Goal: Task Accomplishment & Management: Complete application form

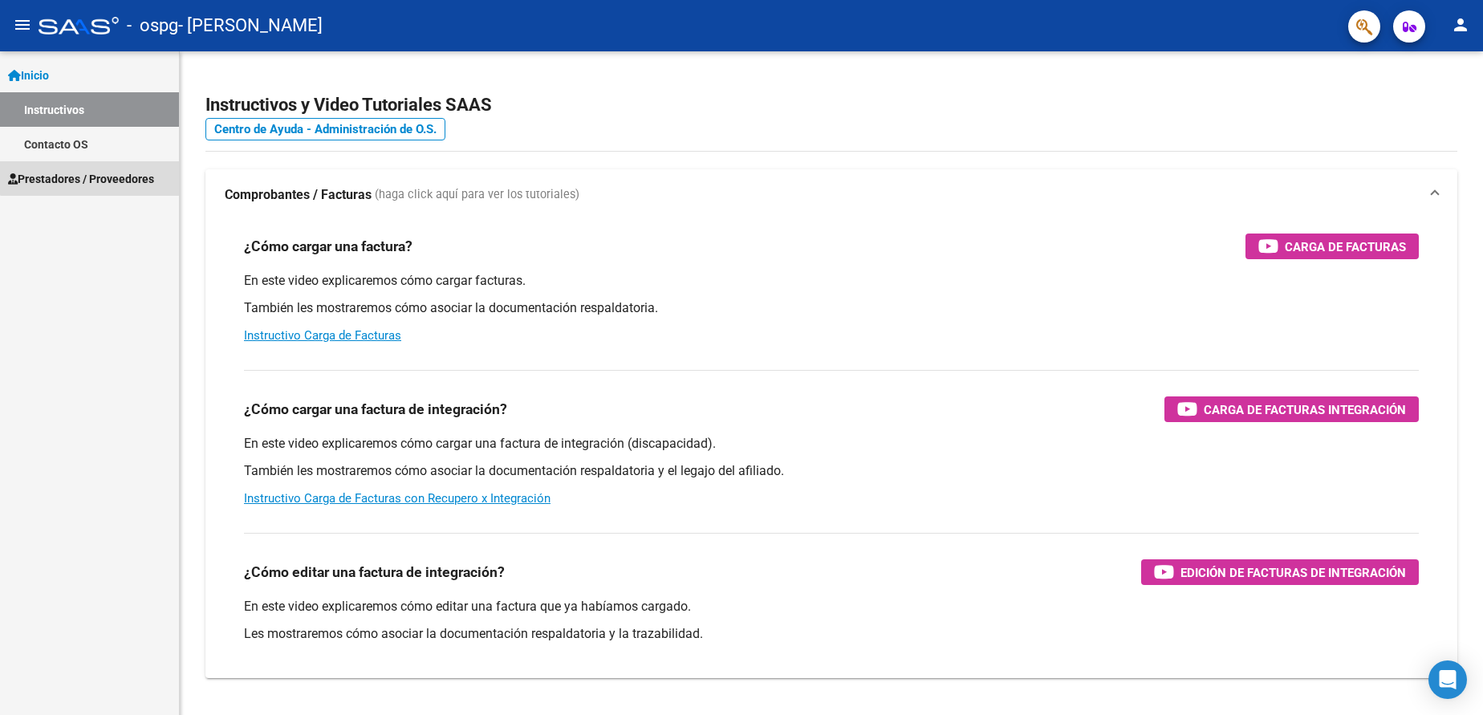
click at [122, 170] on span "Prestadores / Proveedores" at bounding box center [81, 179] width 146 height 18
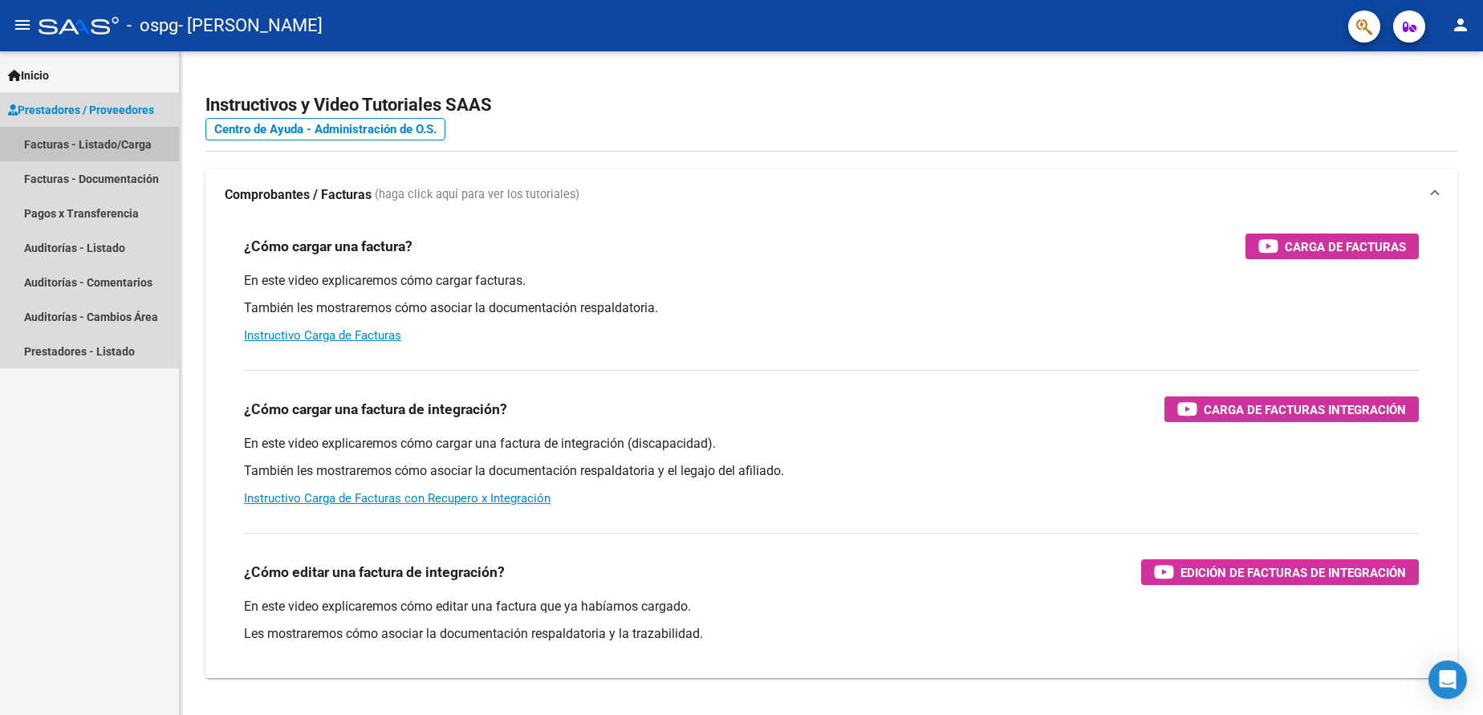
click at [101, 140] on link "Facturas - Listado/Carga" at bounding box center [89, 144] width 179 height 35
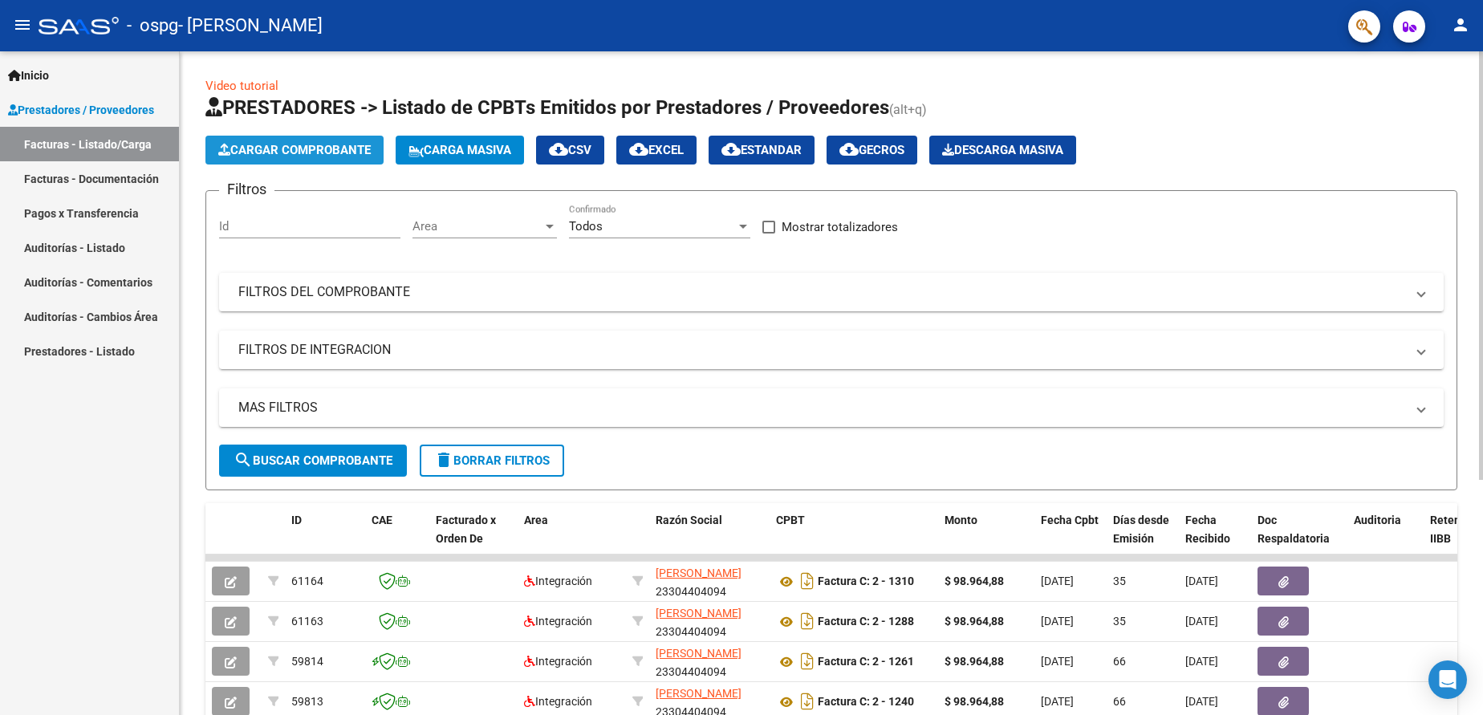
click at [305, 140] on button "Cargar Comprobante" at bounding box center [294, 150] width 178 height 29
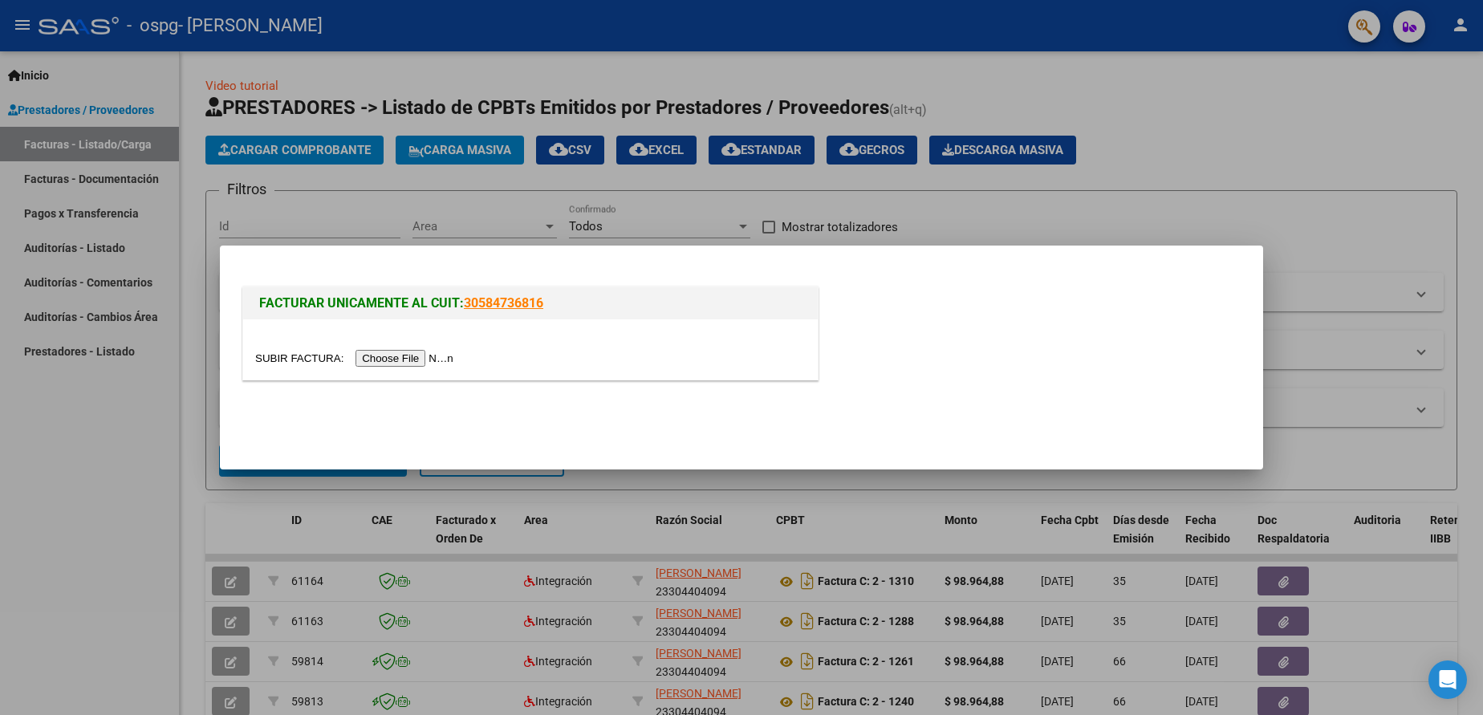
click at [406, 362] on input "file" at bounding box center [356, 358] width 203 height 17
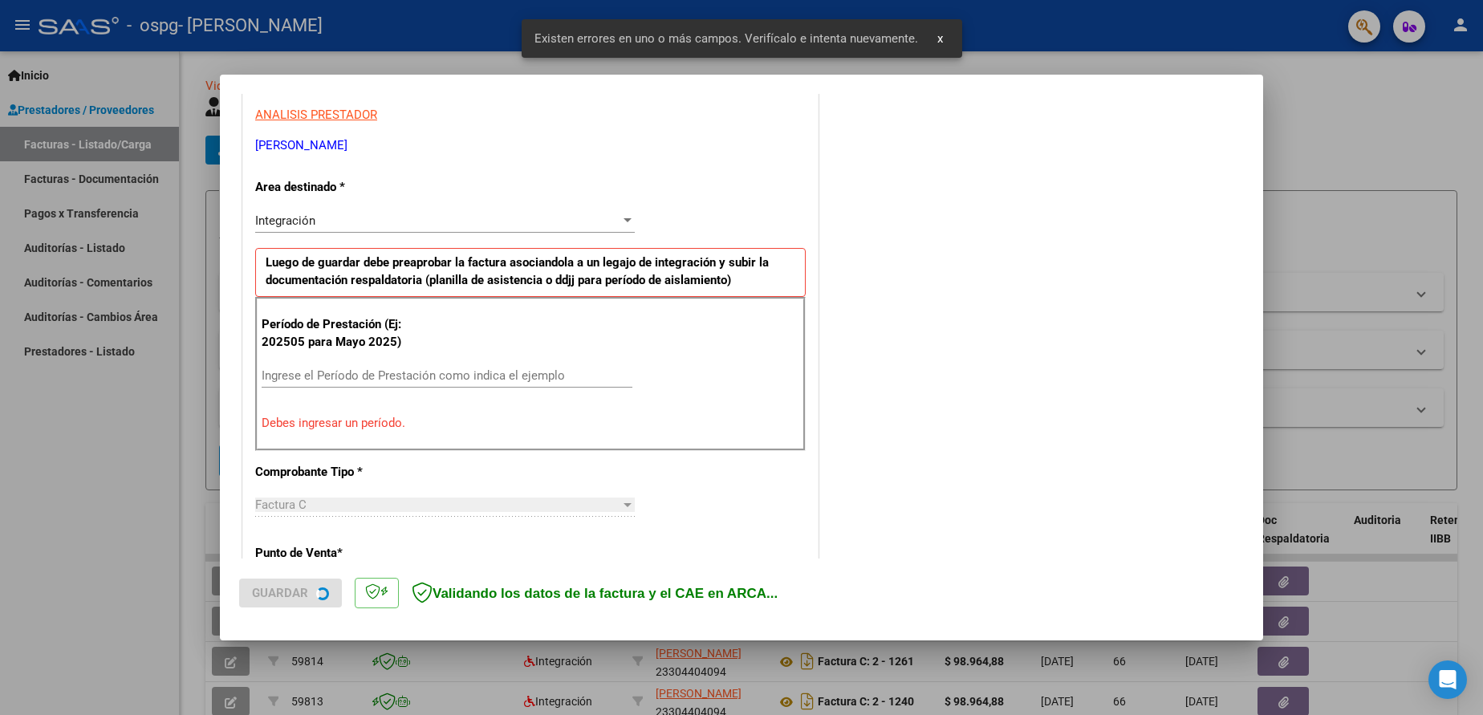
scroll to position [296, 0]
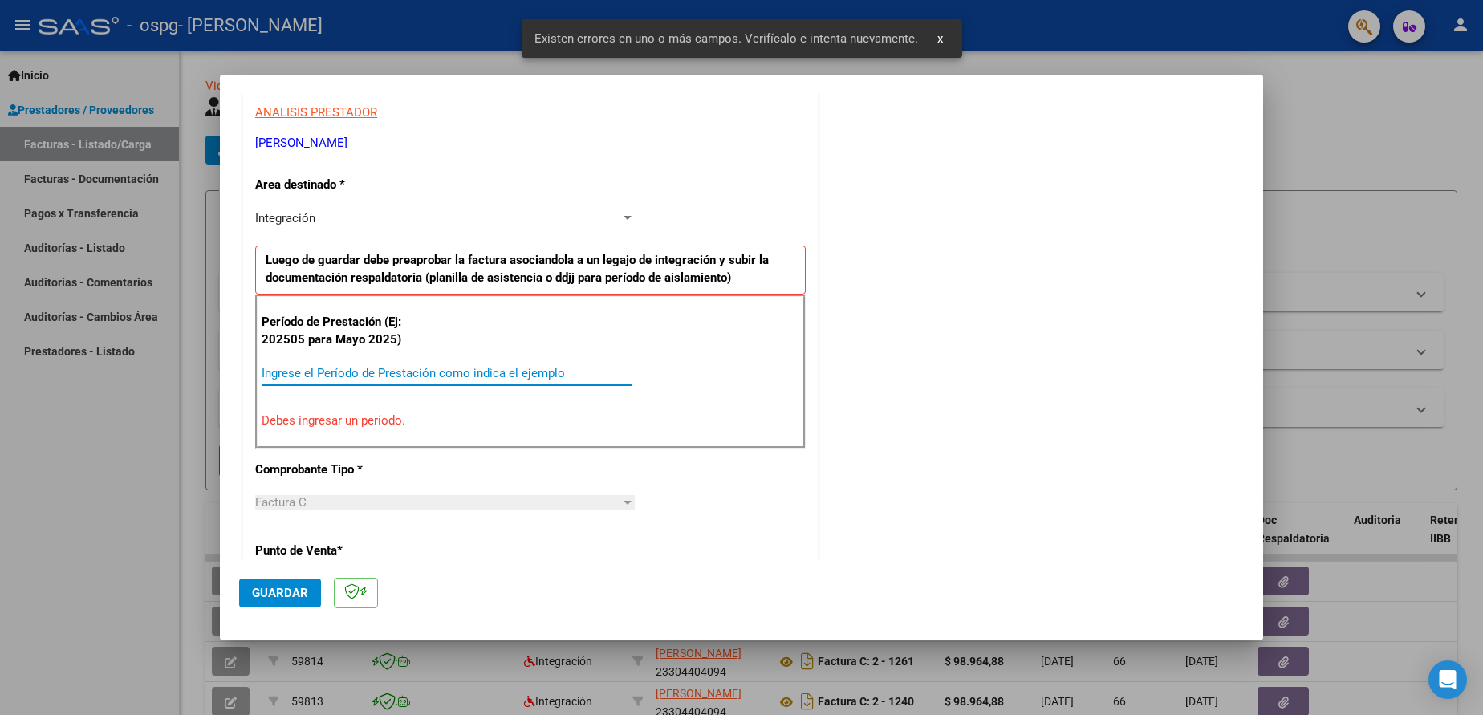
click at [527, 372] on input "Ingrese el Período de Prestación como indica el ejemplo" at bounding box center [447, 373] width 371 height 14
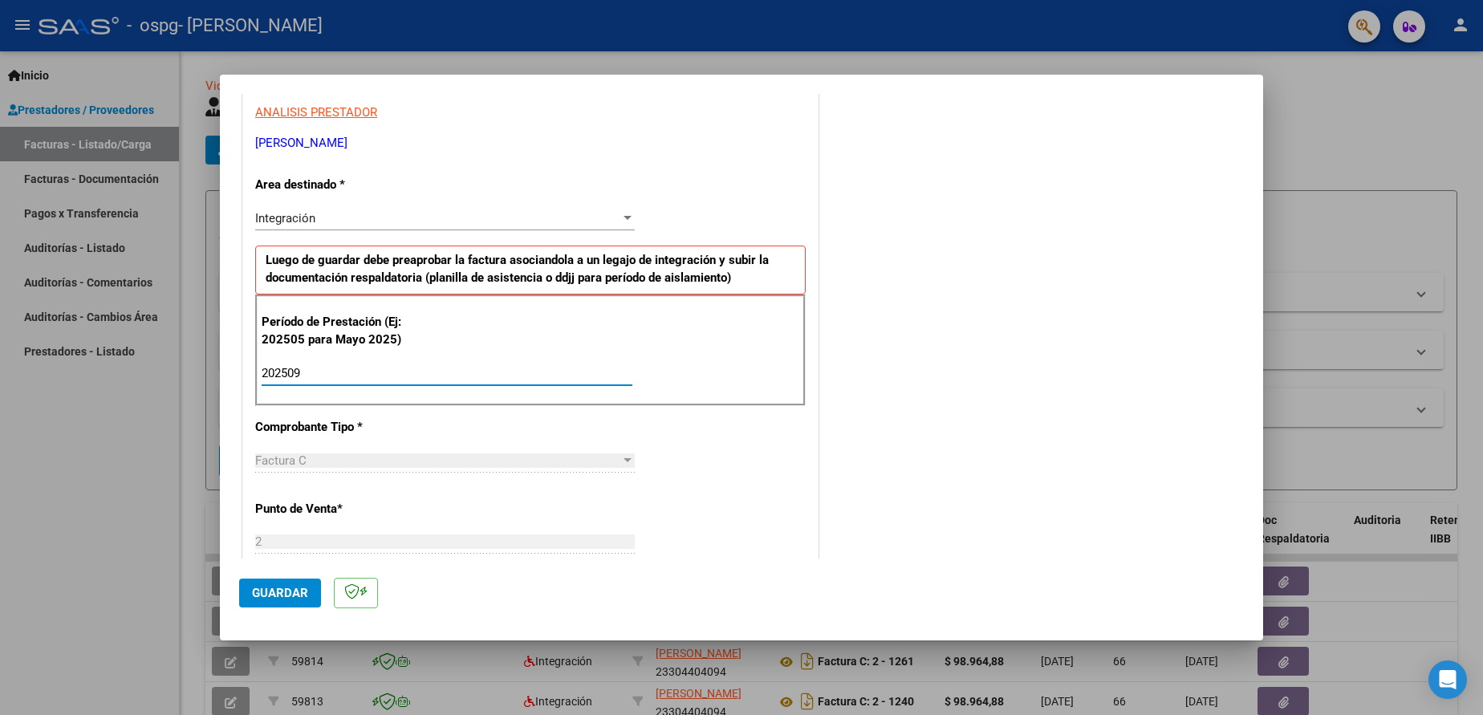
type input "202509"
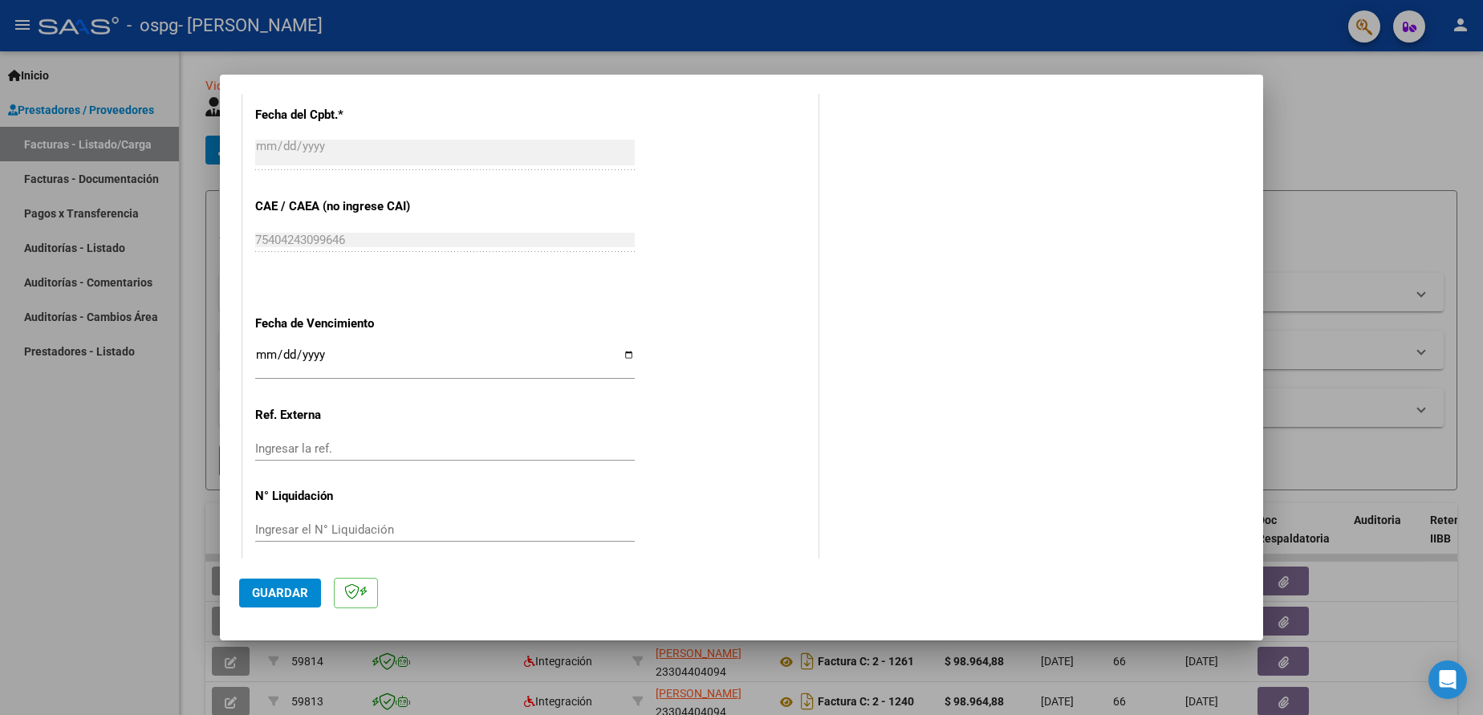
scroll to position [948, 0]
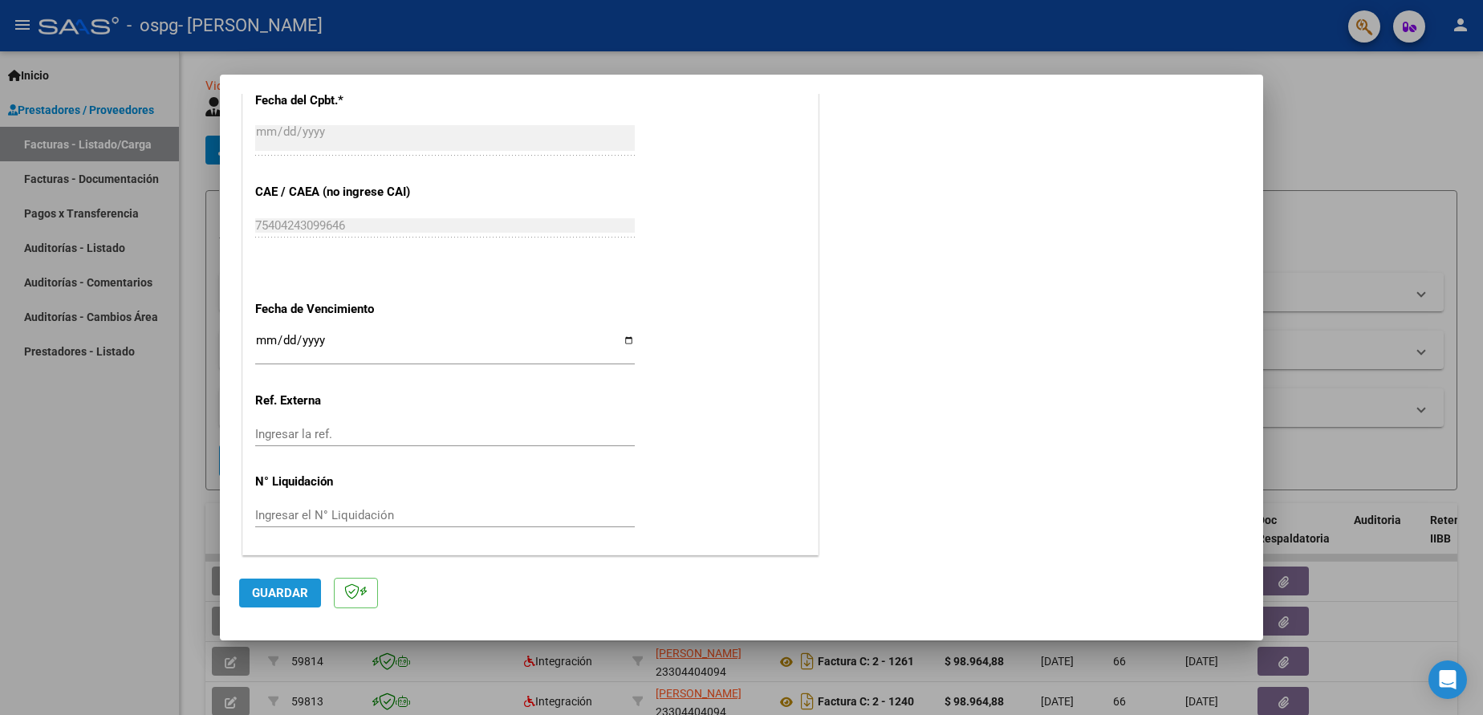
click at [297, 592] on span "Guardar" at bounding box center [280, 593] width 56 height 14
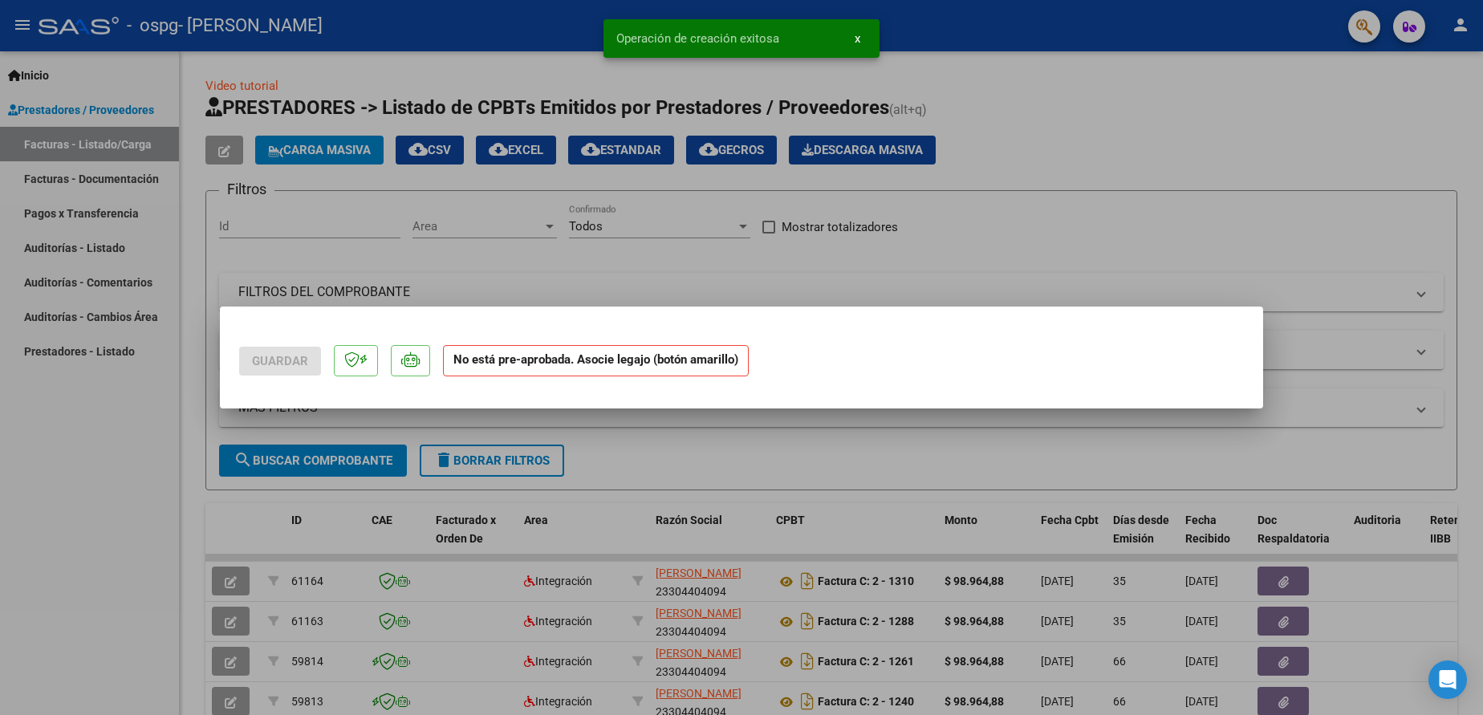
scroll to position [0, 0]
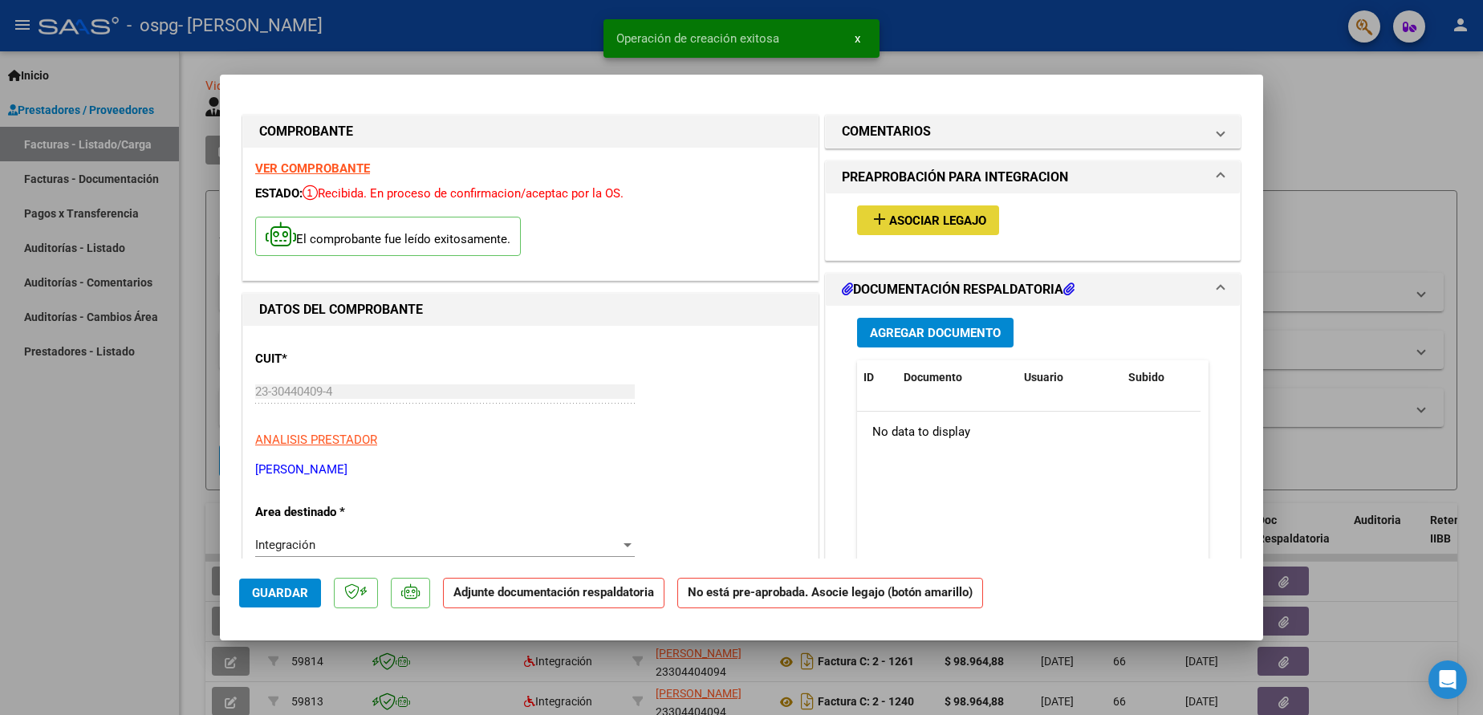
click at [913, 209] on button "add Asociar Legajo" at bounding box center [928, 220] width 142 height 30
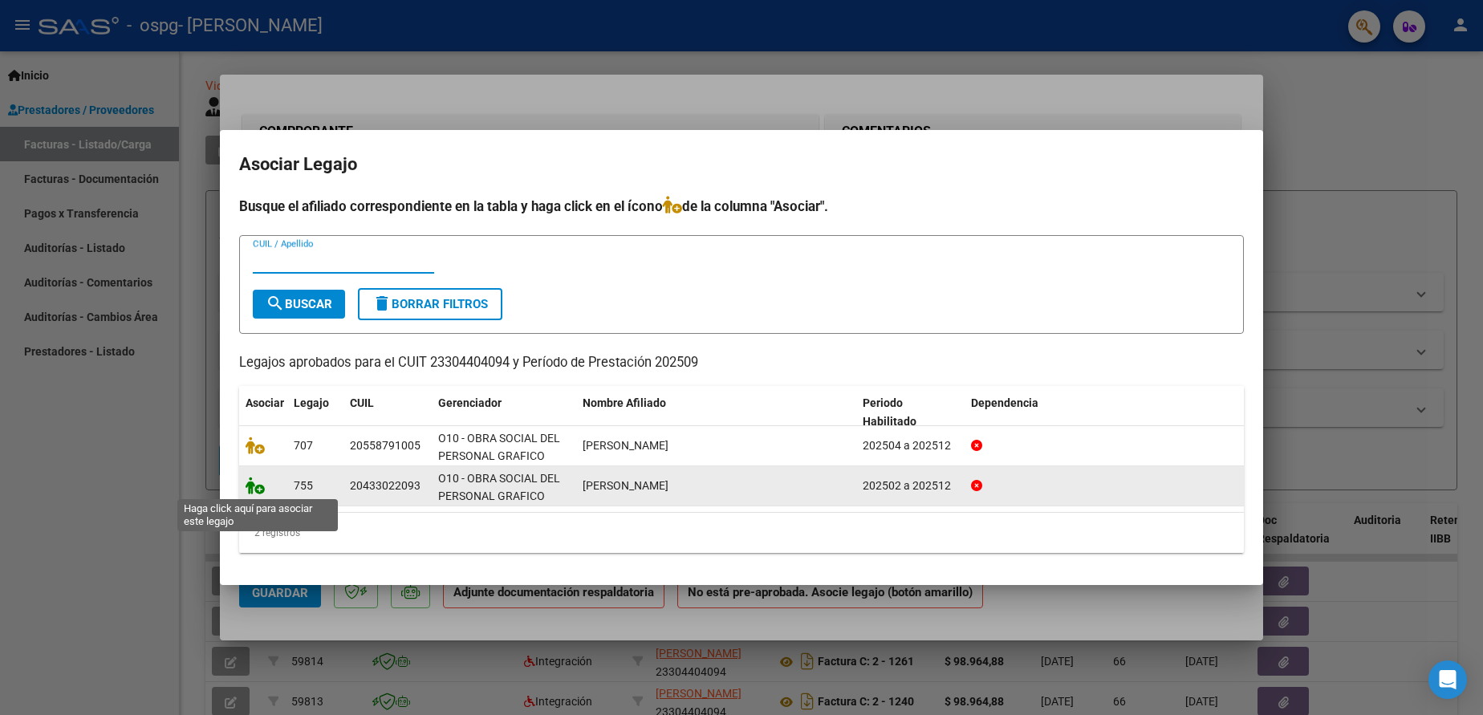
click at [258, 484] on icon at bounding box center [255, 486] width 19 height 18
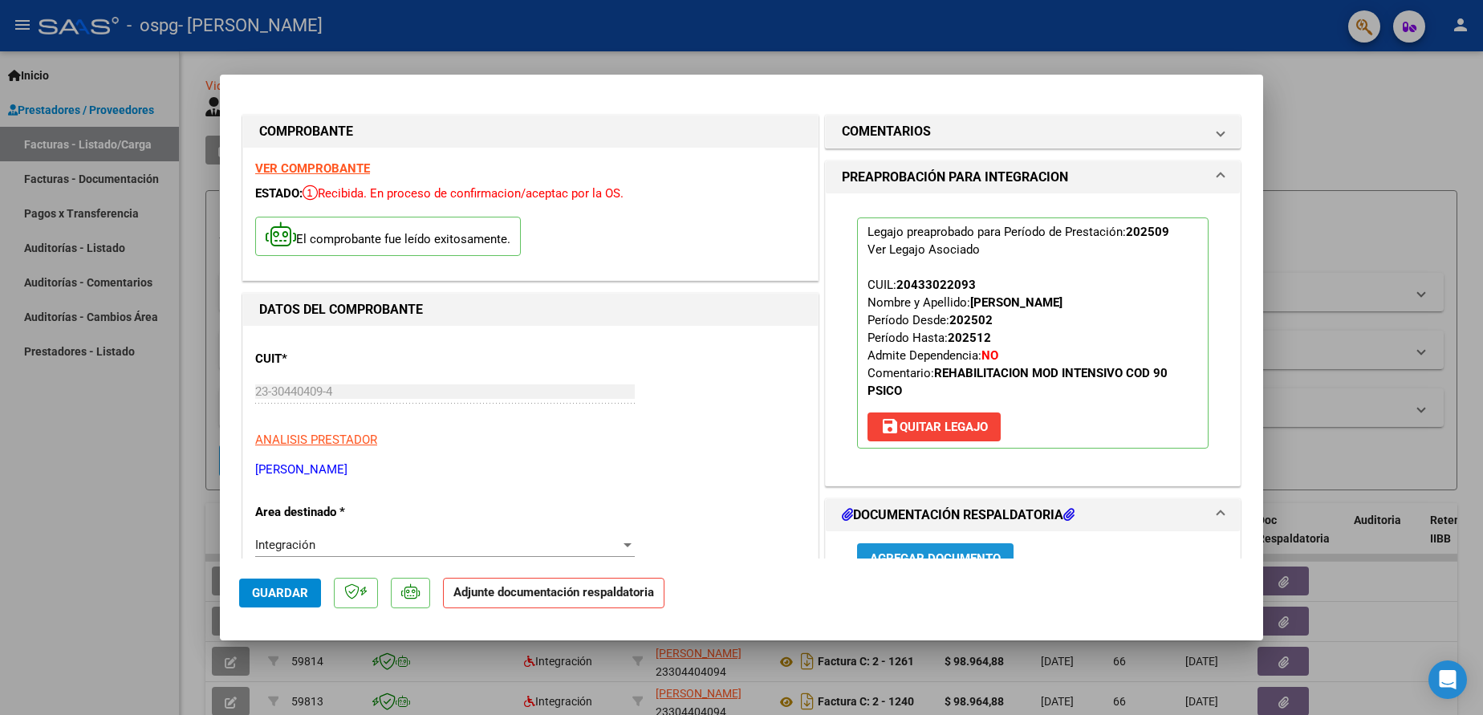
click at [949, 550] on button "Agregar Documento" at bounding box center [935, 558] width 156 height 30
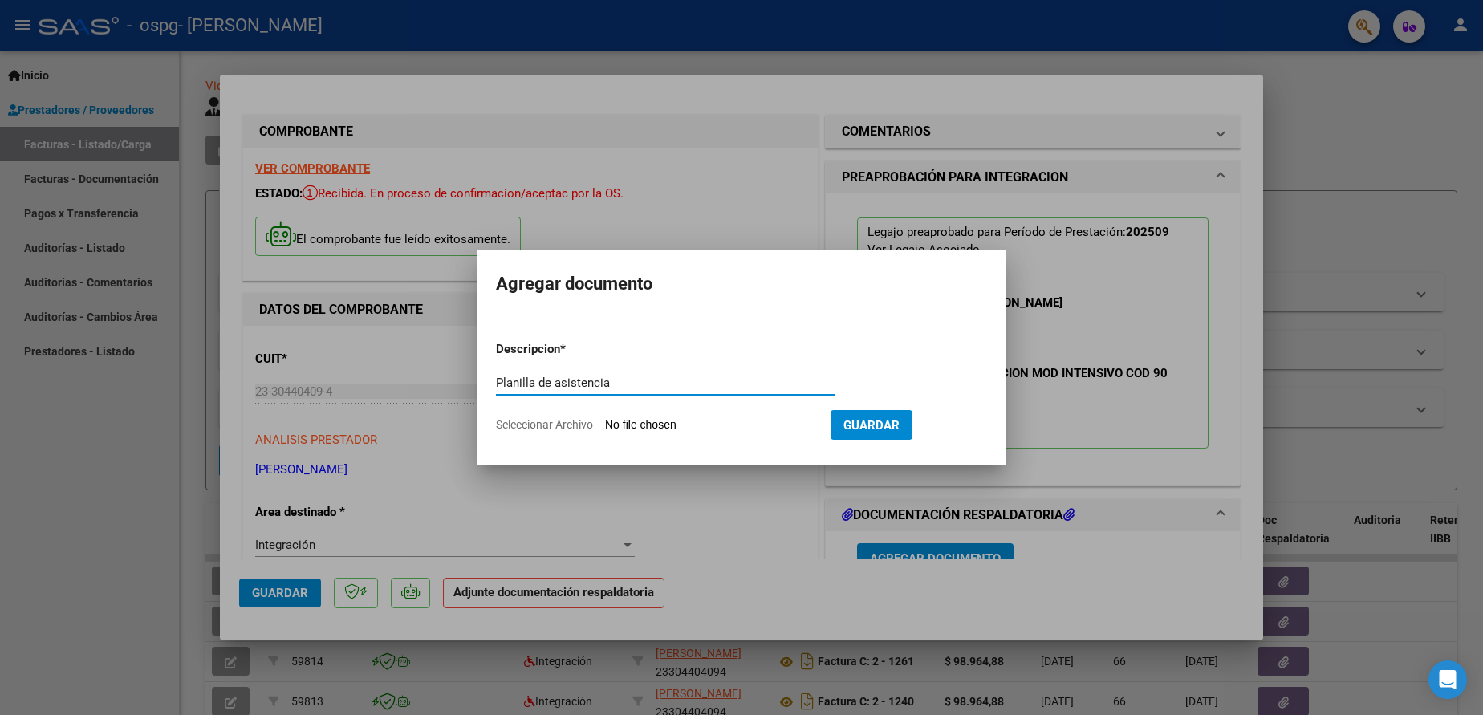
type input "Planilla de asistencia"
click at [761, 422] on input "Seleccionar Archivo" at bounding box center [711, 425] width 213 height 15
type input "C:\fakepath\Asistencia [PERSON_NAME].pdf"
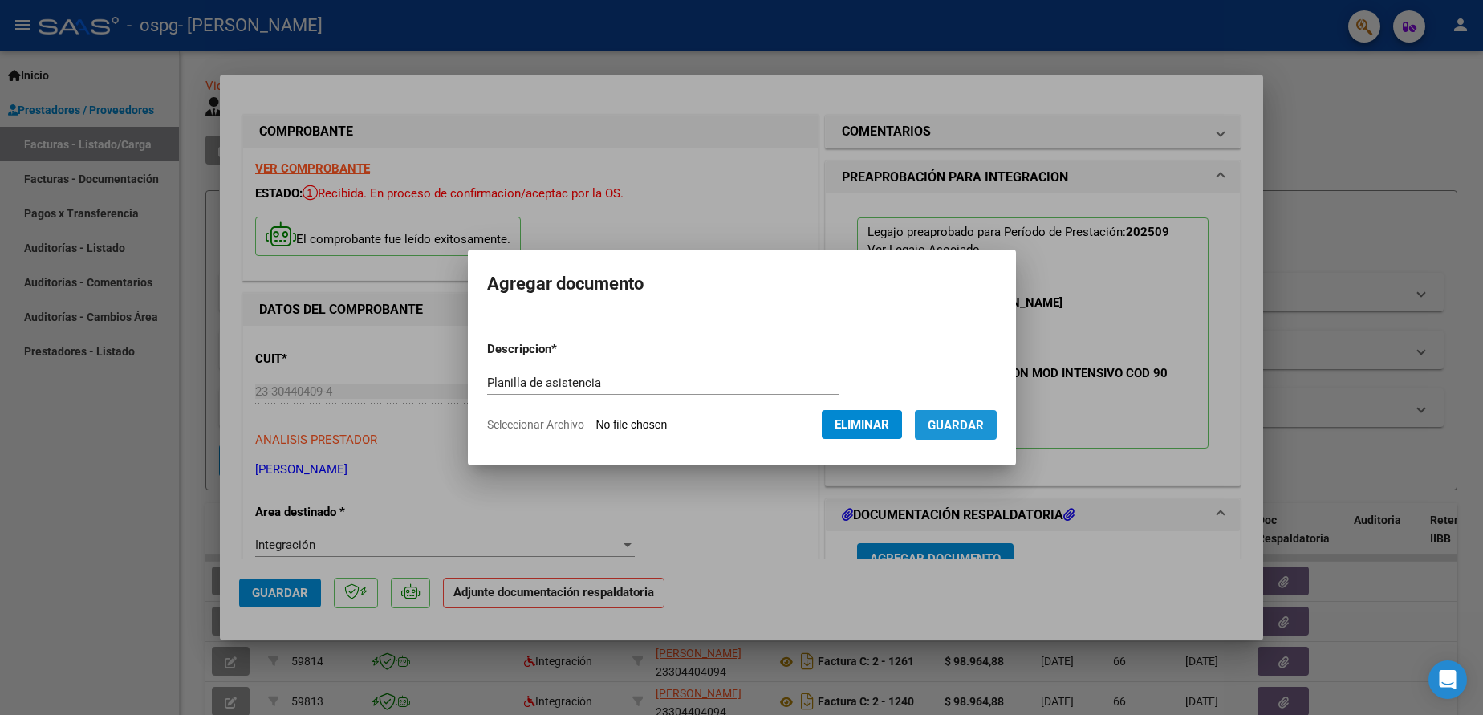
click at [984, 422] on span "Guardar" at bounding box center [956, 425] width 56 height 14
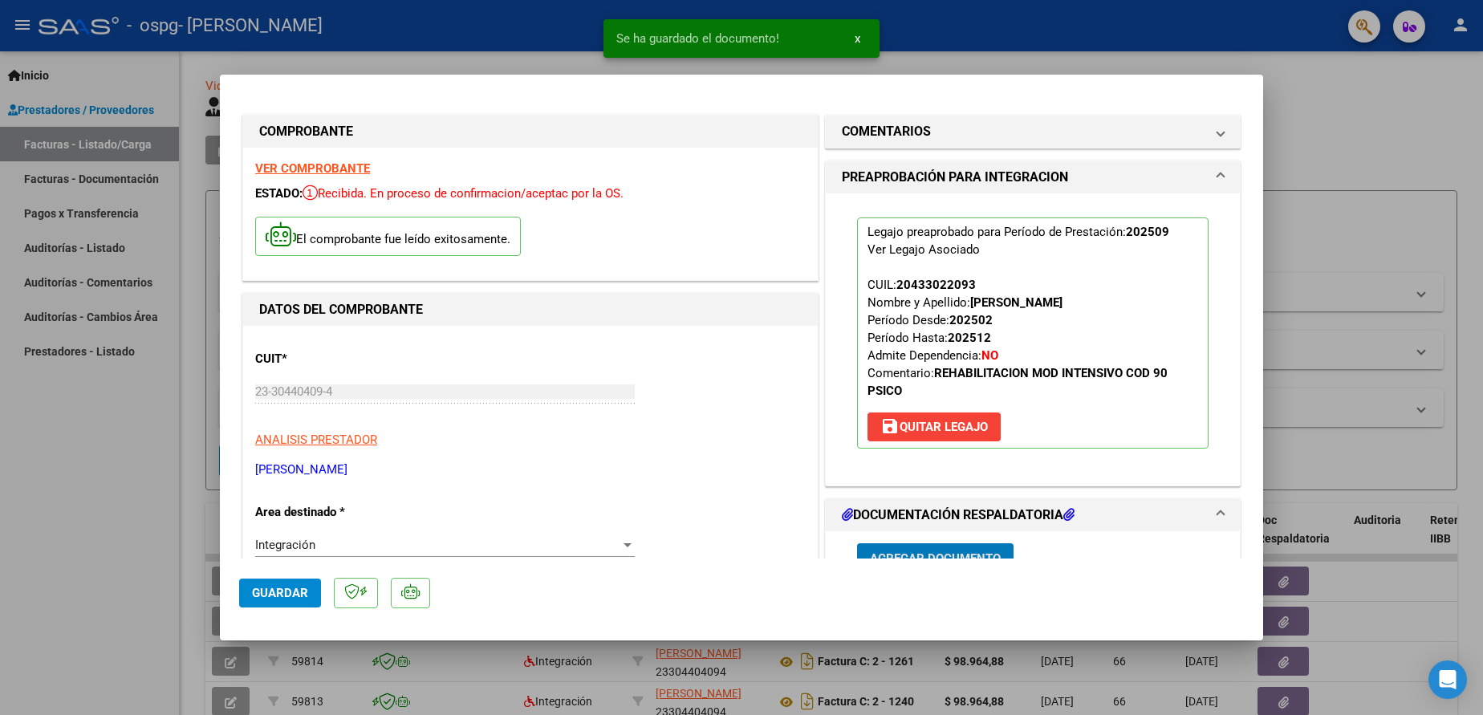
scroll to position [14, 0]
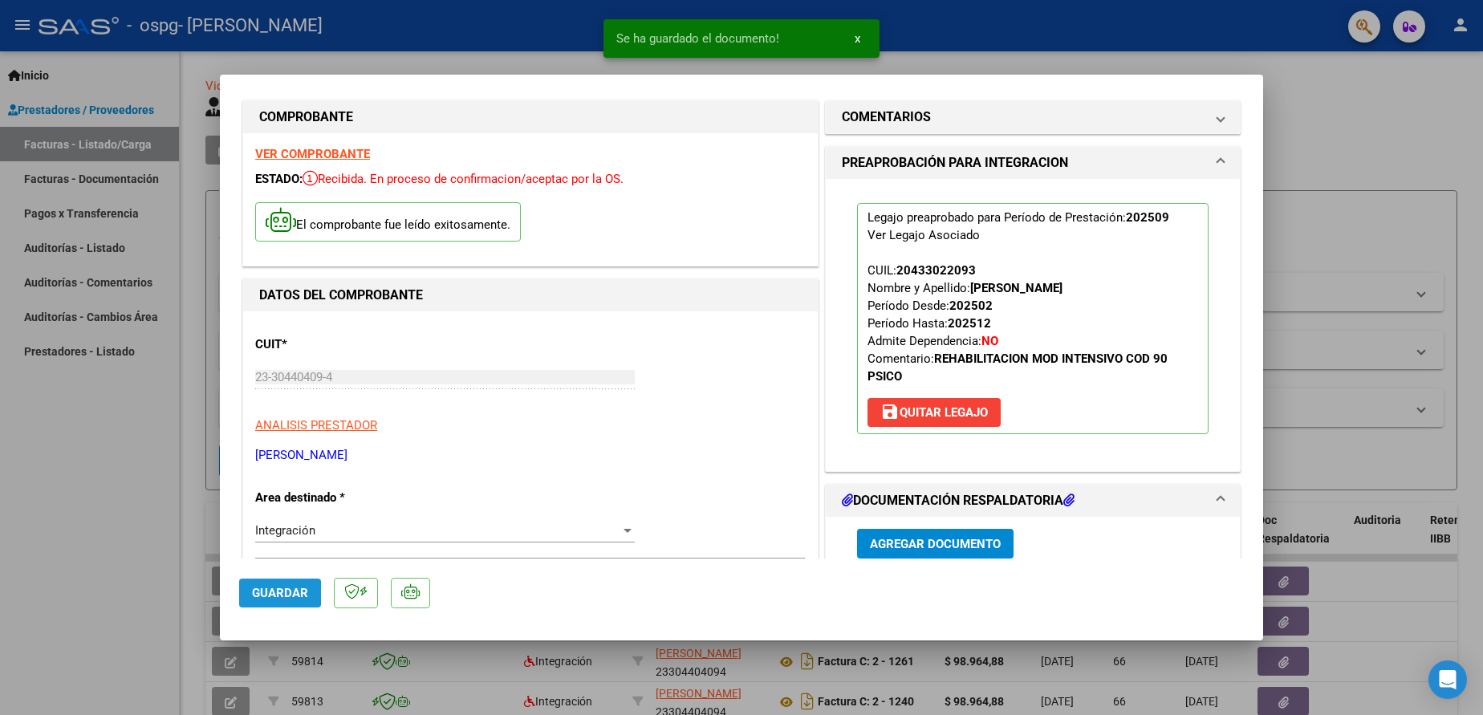
click at [262, 596] on span "Guardar" at bounding box center [280, 593] width 56 height 14
click at [61, 594] on div at bounding box center [741, 357] width 1483 height 715
type input "$ 0,00"
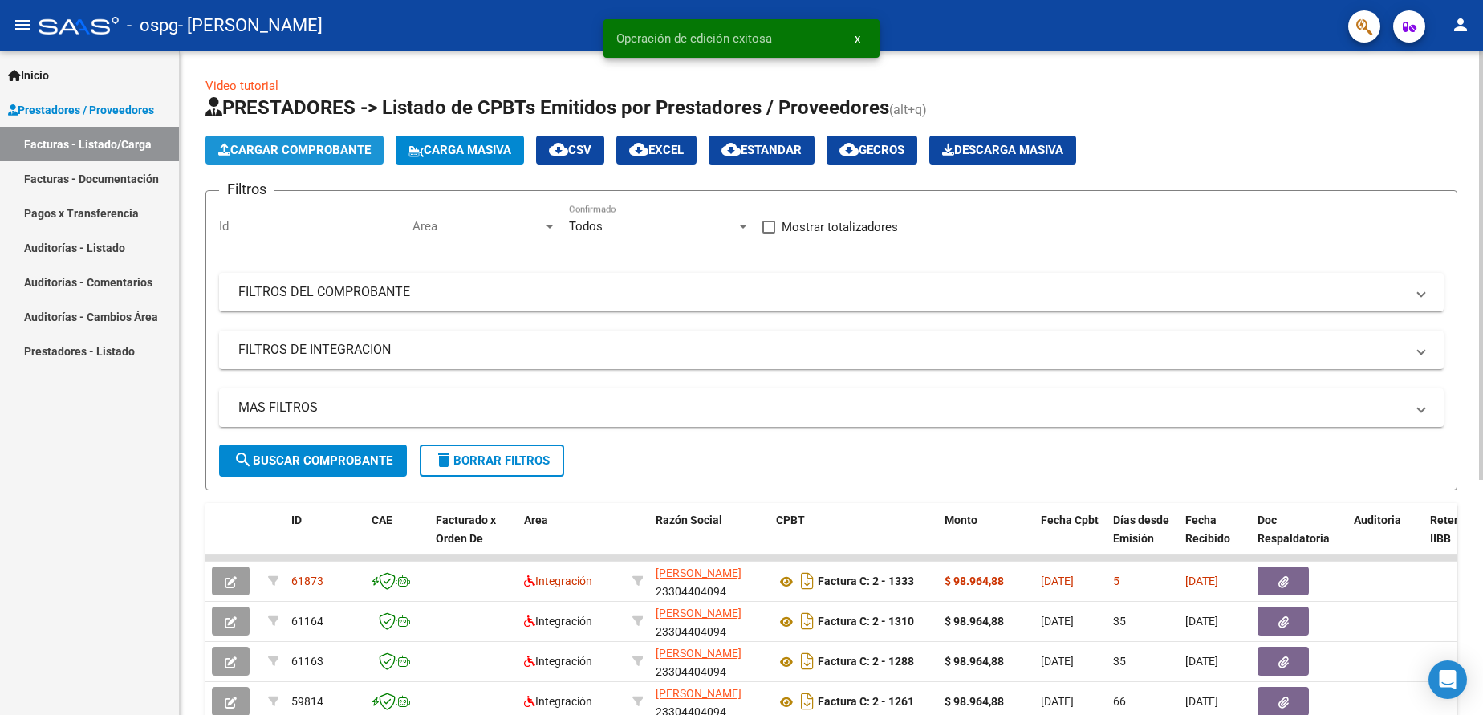
click at [324, 153] on span "Cargar Comprobante" at bounding box center [294, 150] width 152 height 14
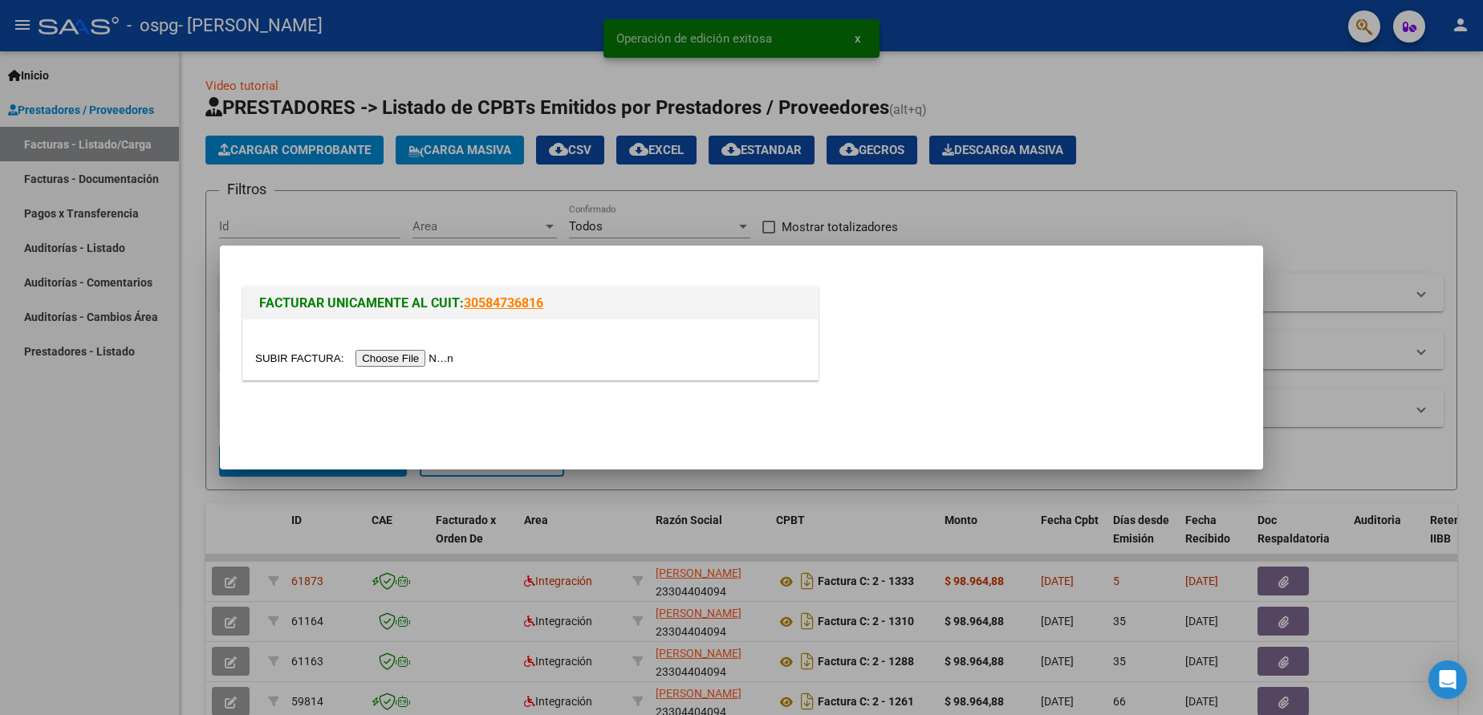
click at [408, 352] on input "file" at bounding box center [356, 358] width 203 height 17
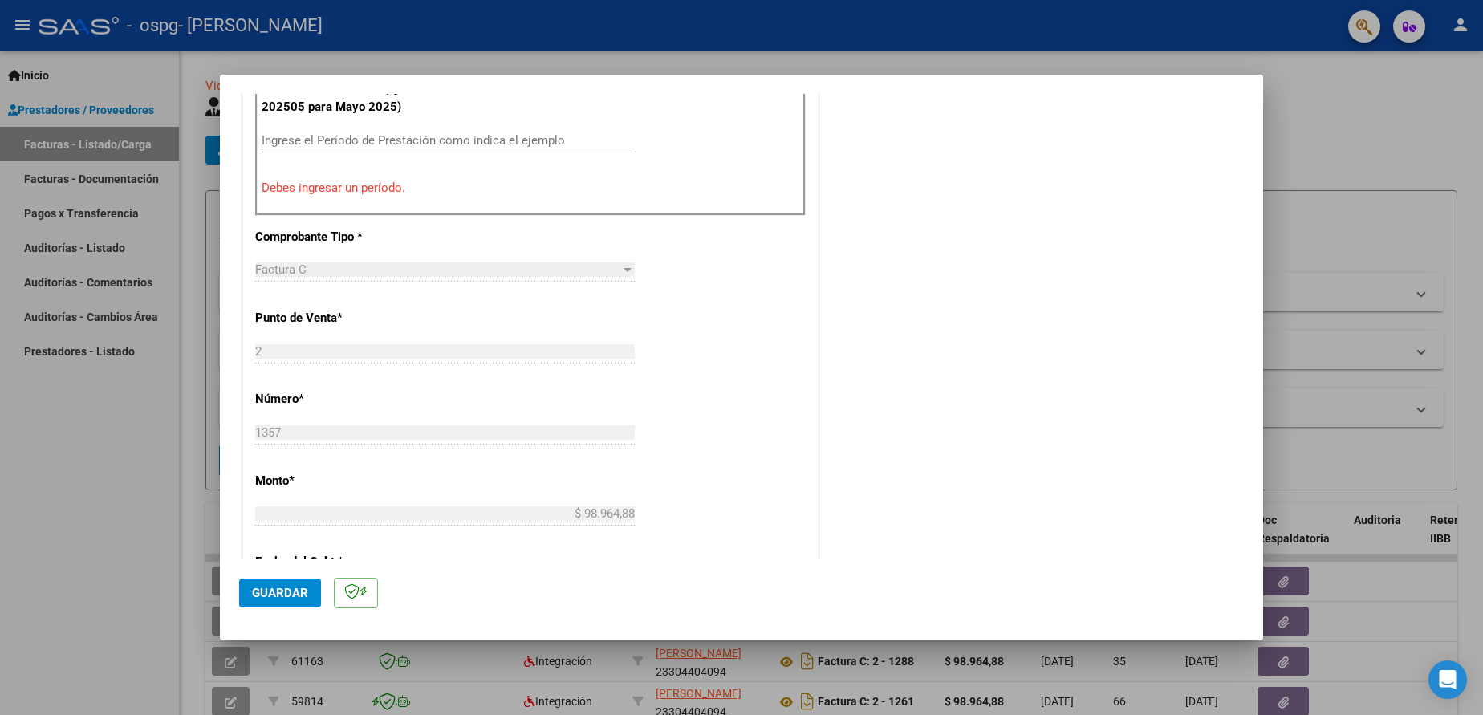
scroll to position [472, 0]
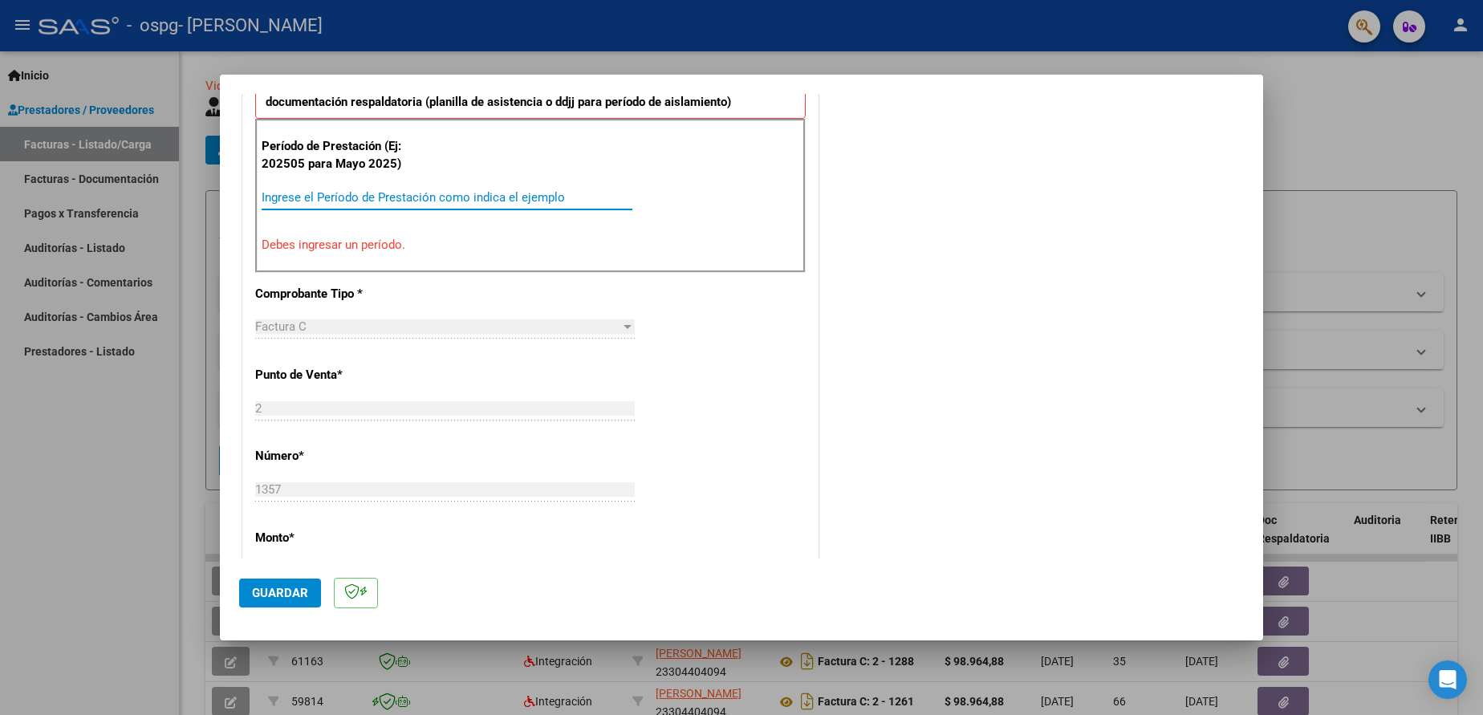
click at [418, 192] on input "Ingrese el Período de Prestación como indica el ejemplo" at bounding box center [447, 197] width 371 height 14
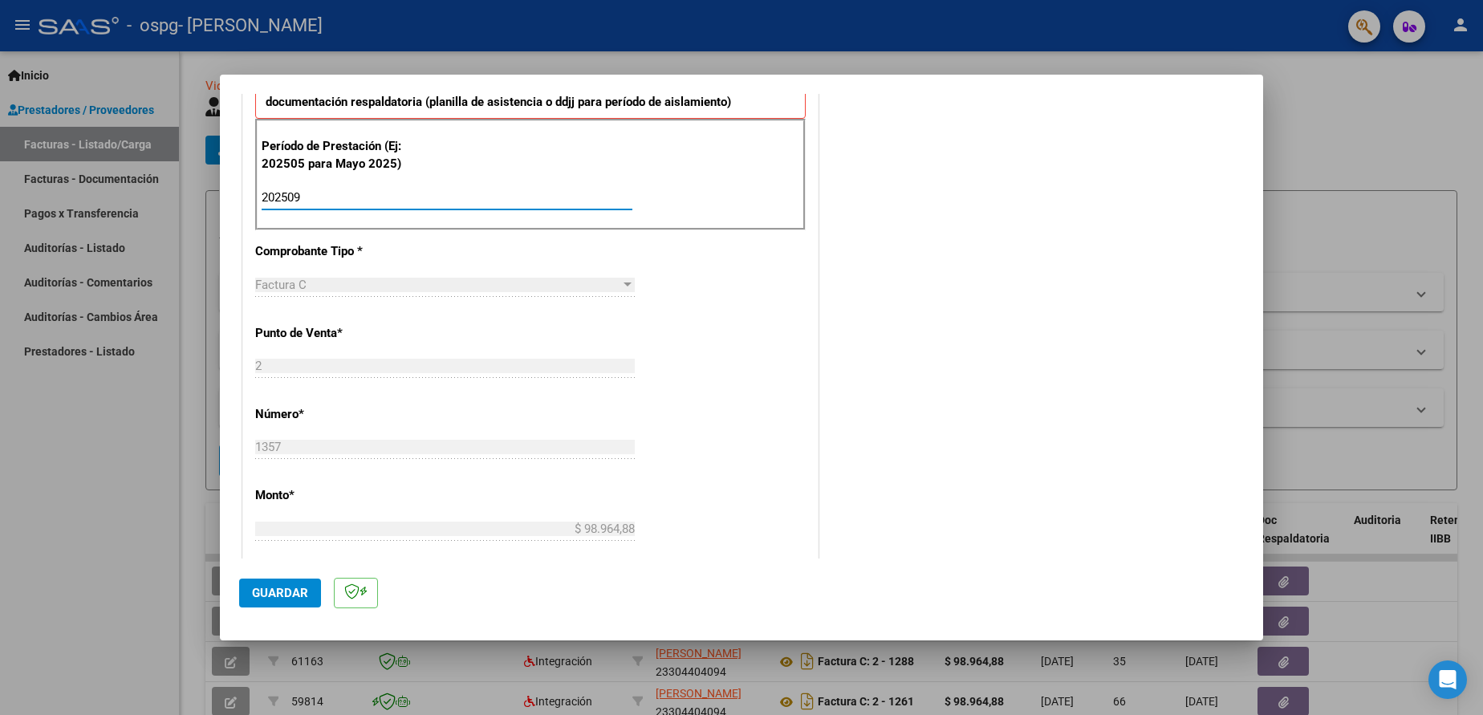
type input "202509"
click at [270, 596] on span "Guardar" at bounding box center [280, 593] width 56 height 14
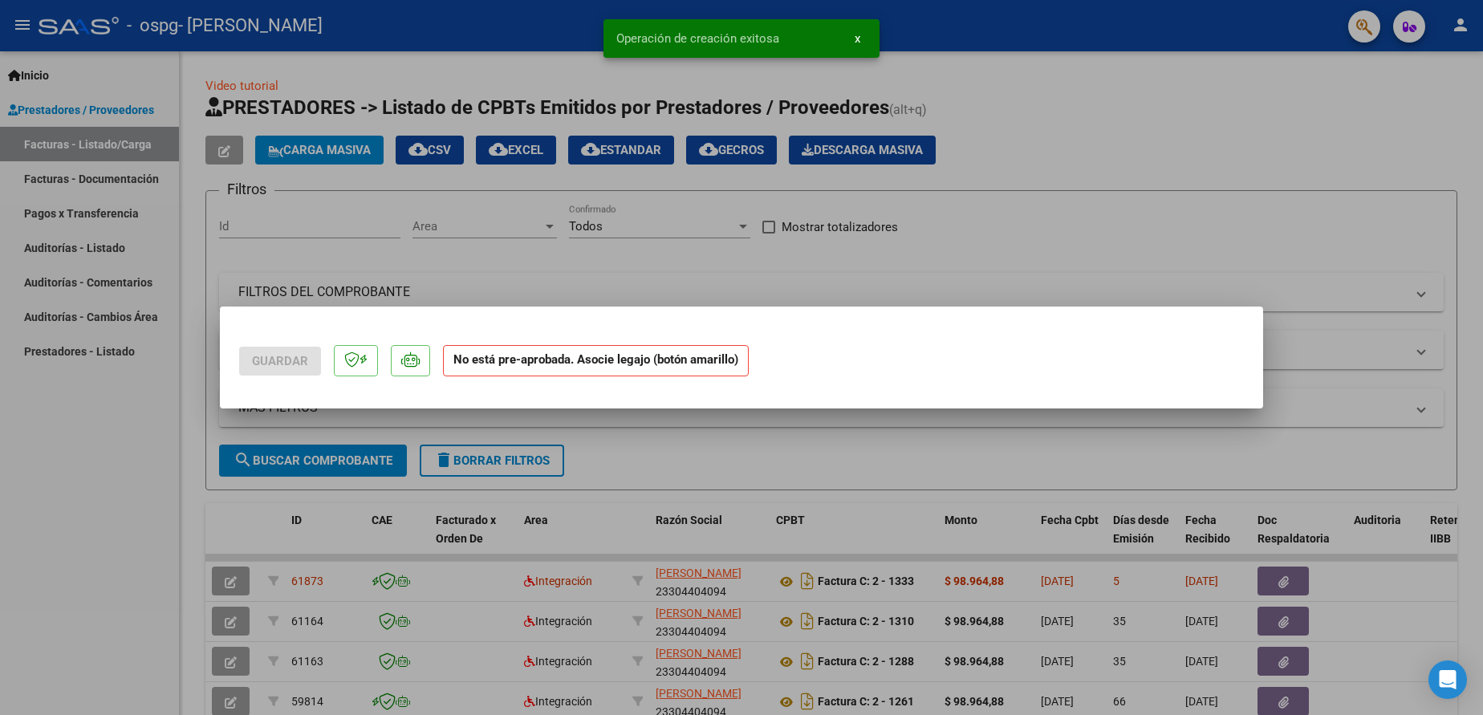
scroll to position [0, 0]
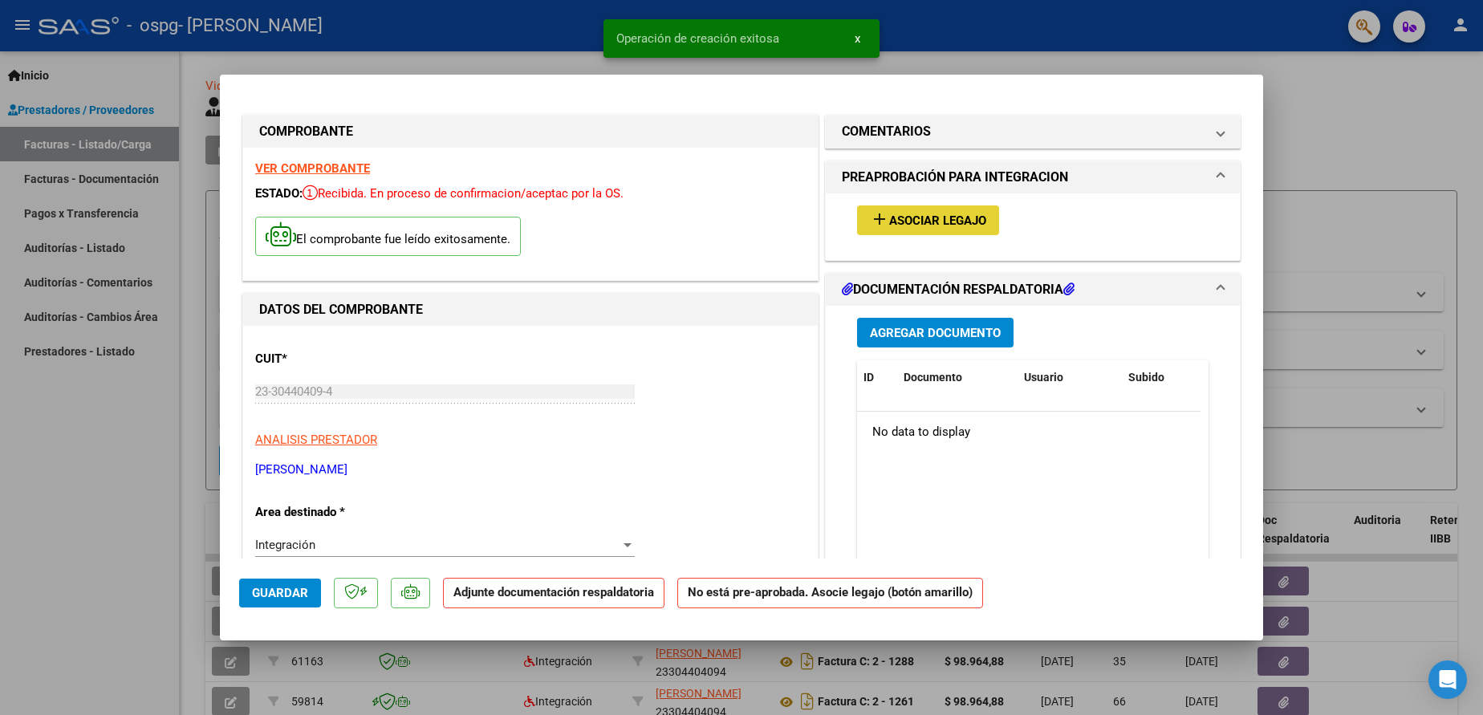
click at [900, 220] on span "Asociar Legajo" at bounding box center [937, 220] width 97 height 14
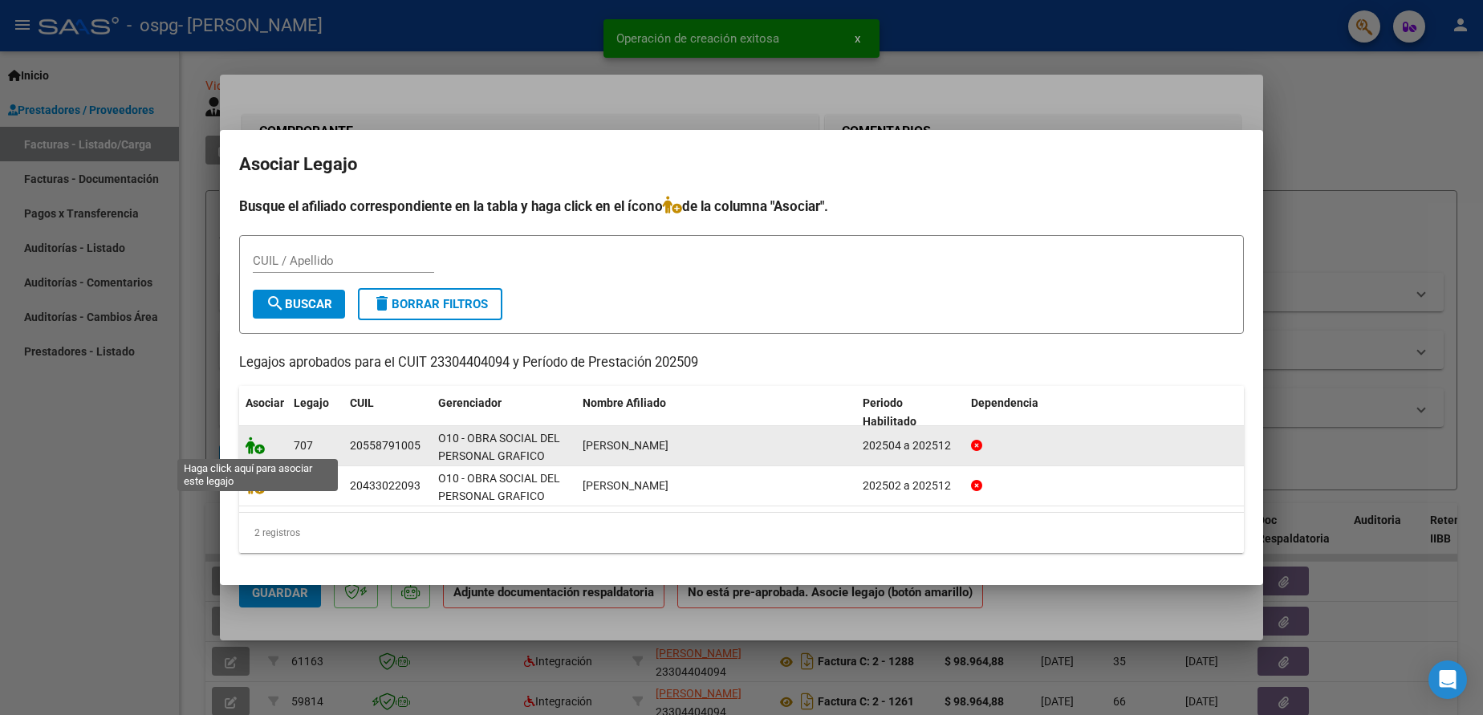
click at [256, 450] on icon at bounding box center [255, 446] width 19 height 18
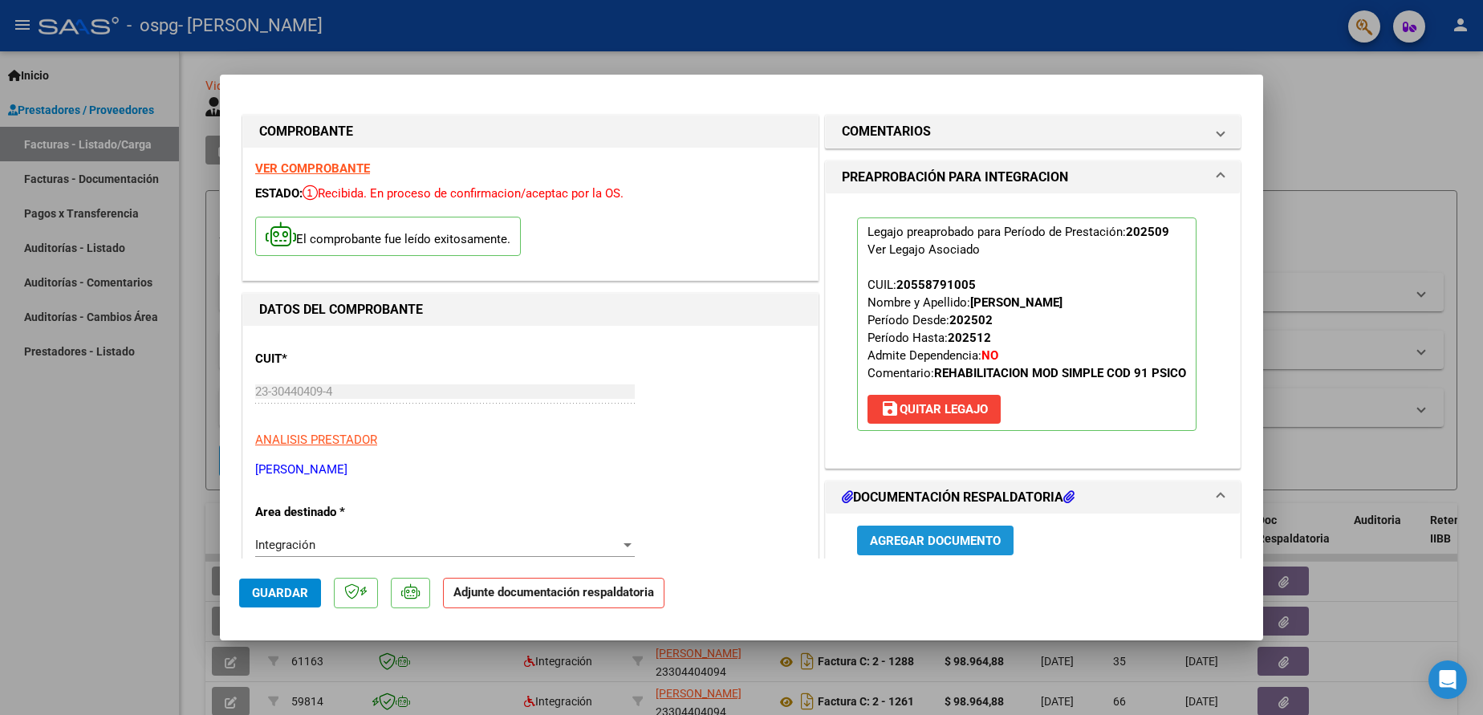
click at [922, 534] on span "Agregar Documento" at bounding box center [935, 541] width 131 height 14
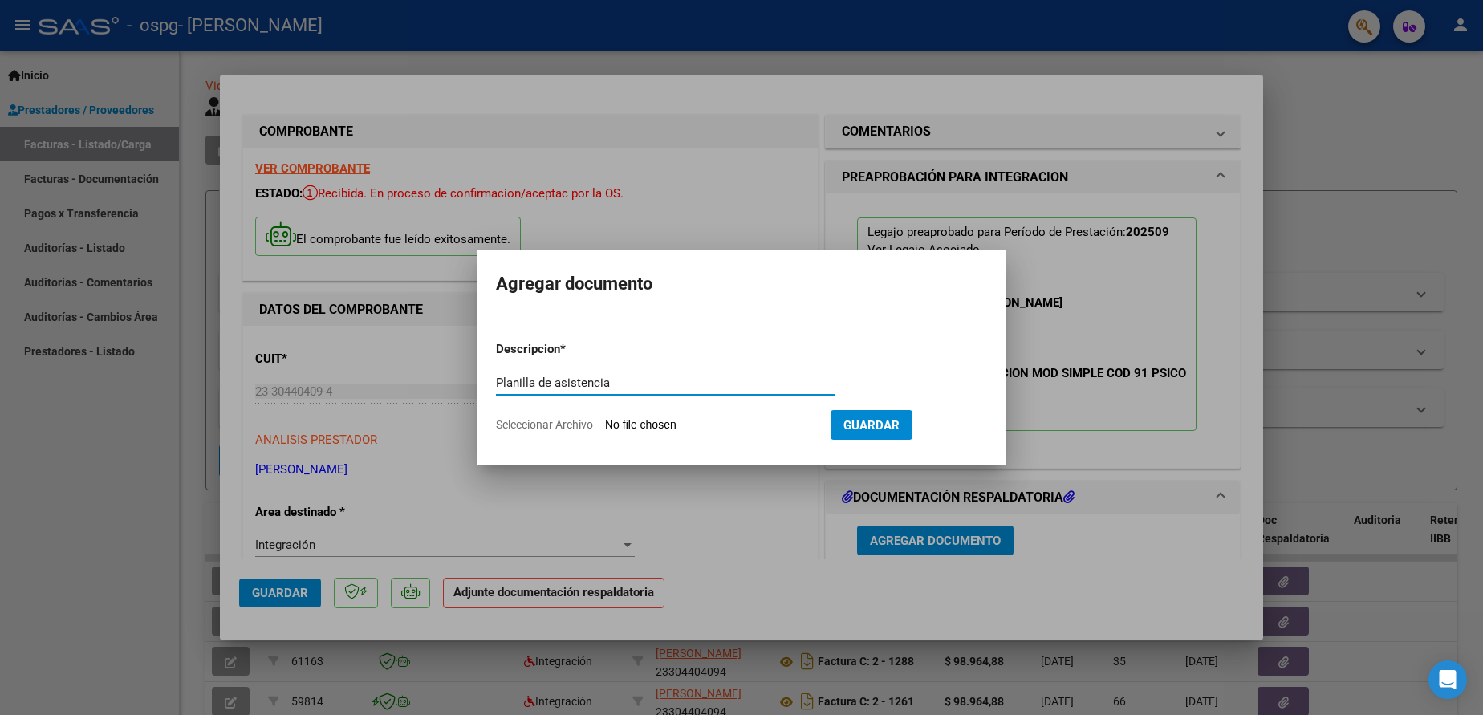
type input "Planilla de asistencia"
click at [676, 419] on input "Seleccionar Archivo" at bounding box center [711, 425] width 213 height 15
type input "C:\fakepath\Asistencia [PERSON_NAME].pdf"
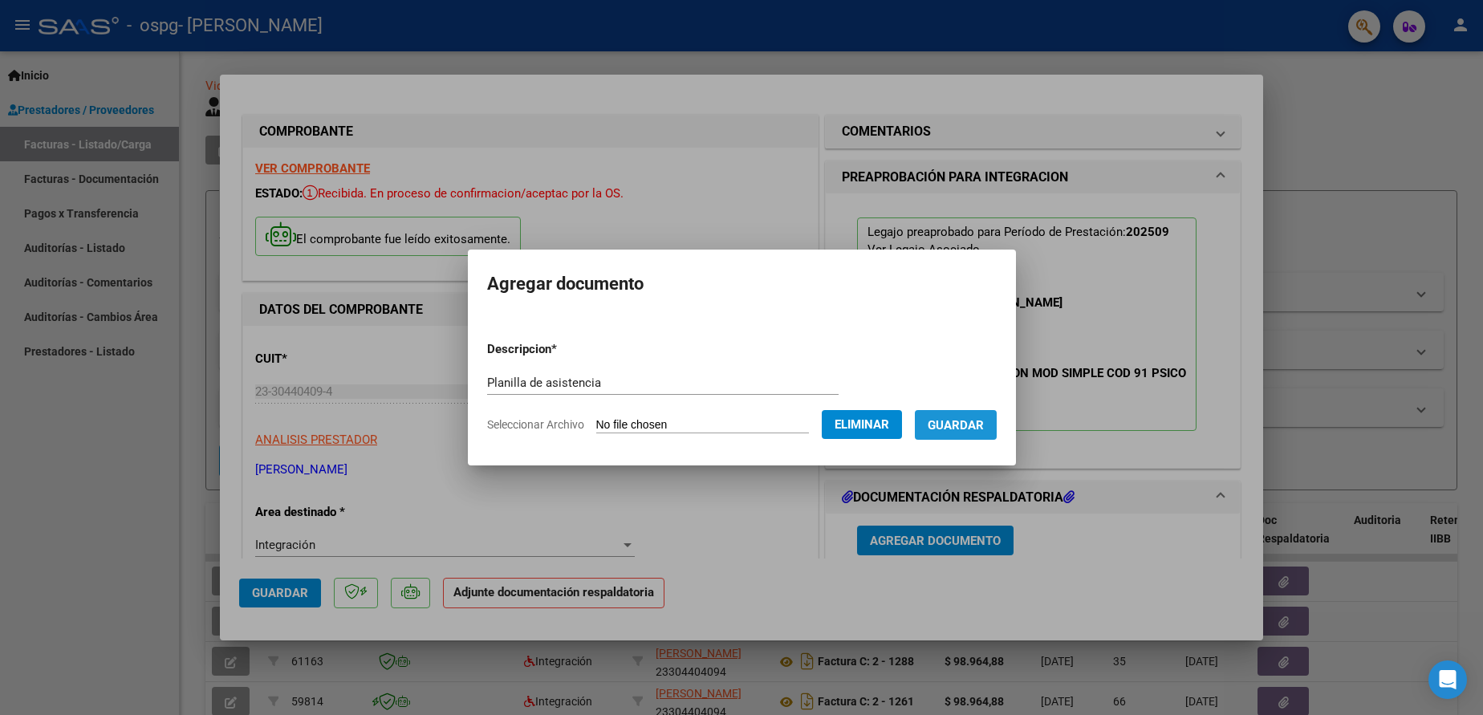
click at [984, 426] on span "Guardar" at bounding box center [956, 425] width 56 height 14
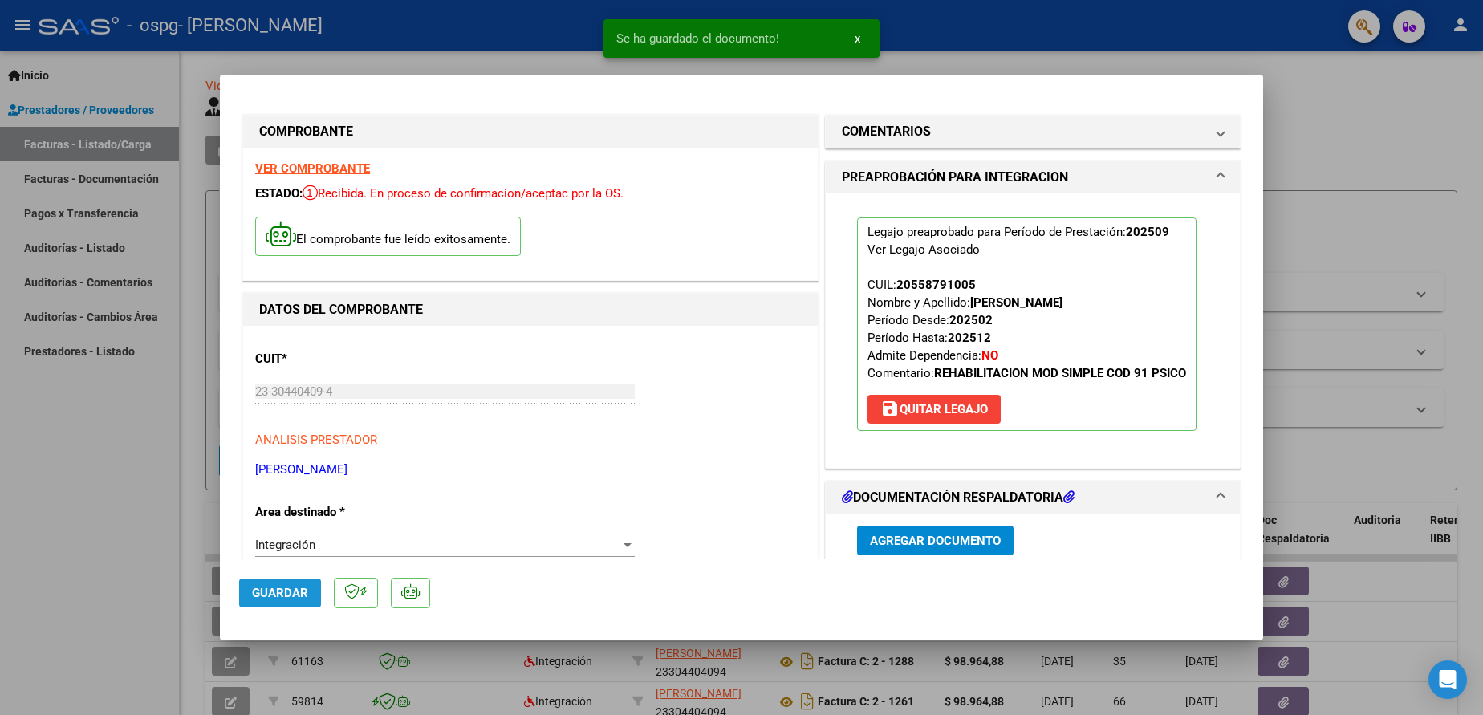
click at [271, 589] on span "Guardar" at bounding box center [280, 593] width 56 height 14
click at [1, 538] on div at bounding box center [741, 357] width 1483 height 715
type input "$ 0,00"
